Goal: Navigation & Orientation: Find specific page/section

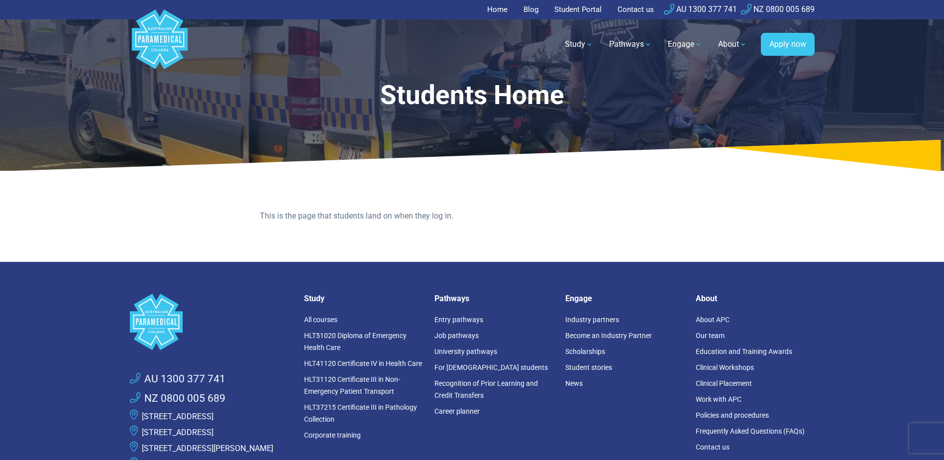
click at [553, 11] on link "Student Portal" at bounding box center [577, 9] width 59 height 19
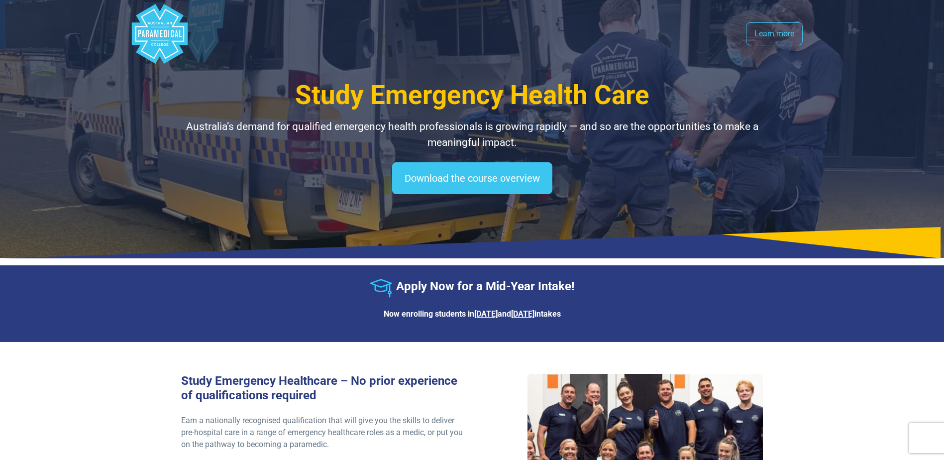
select select "**********"
click at [794, 37] on link "Learn more" at bounding box center [774, 33] width 57 height 23
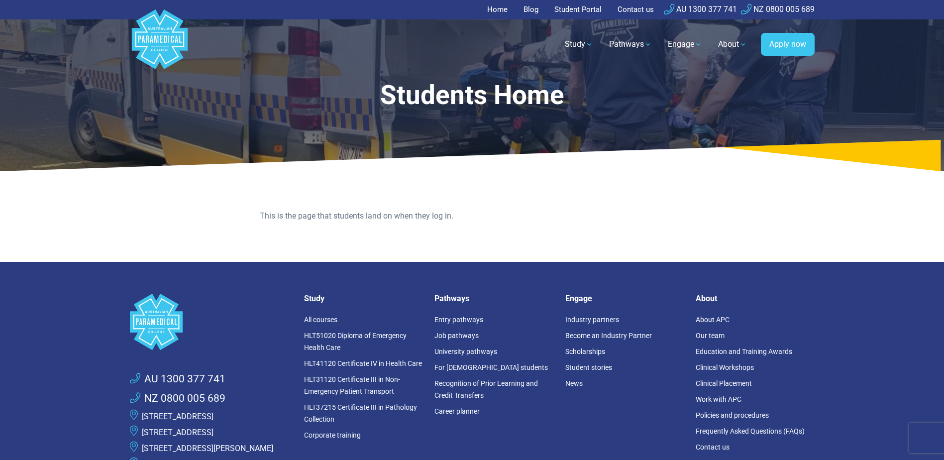
click at [573, 13] on link "Student Portal" at bounding box center [577, 9] width 59 height 19
click at [574, 13] on link "Student Portal" at bounding box center [577, 9] width 59 height 19
click at [580, 8] on link "Student Portal" at bounding box center [577, 9] width 59 height 19
click at [569, 10] on link "Student Portal" at bounding box center [577, 9] width 59 height 19
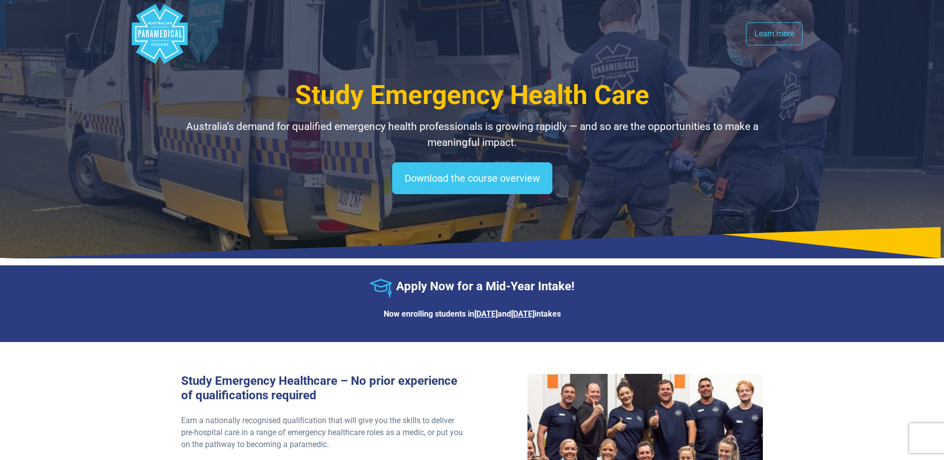
select select "**********"
click at [431, 180] on link "Download the course overview" at bounding box center [472, 178] width 160 height 32
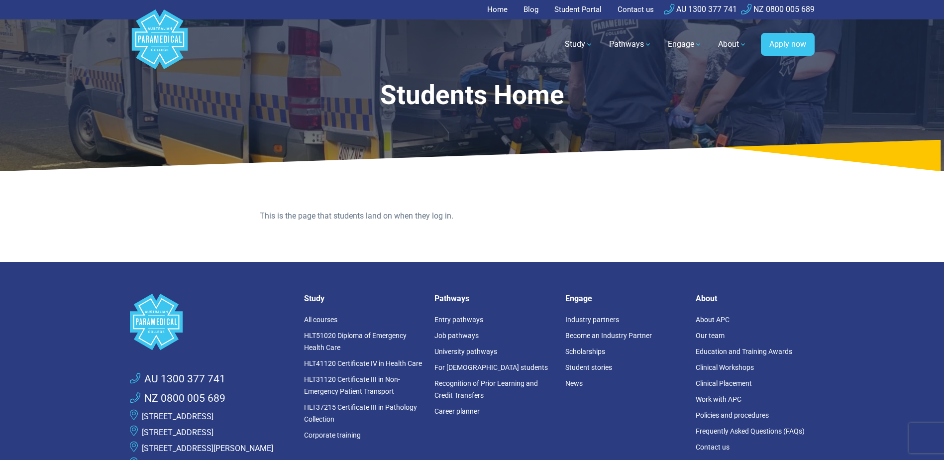
click at [565, 9] on link "Student Portal" at bounding box center [577, 9] width 59 height 19
click at [575, 9] on link "Student Portal" at bounding box center [577, 9] width 59 height 19
